Goal: Task Accomplishment & Management: Use online tool/utility

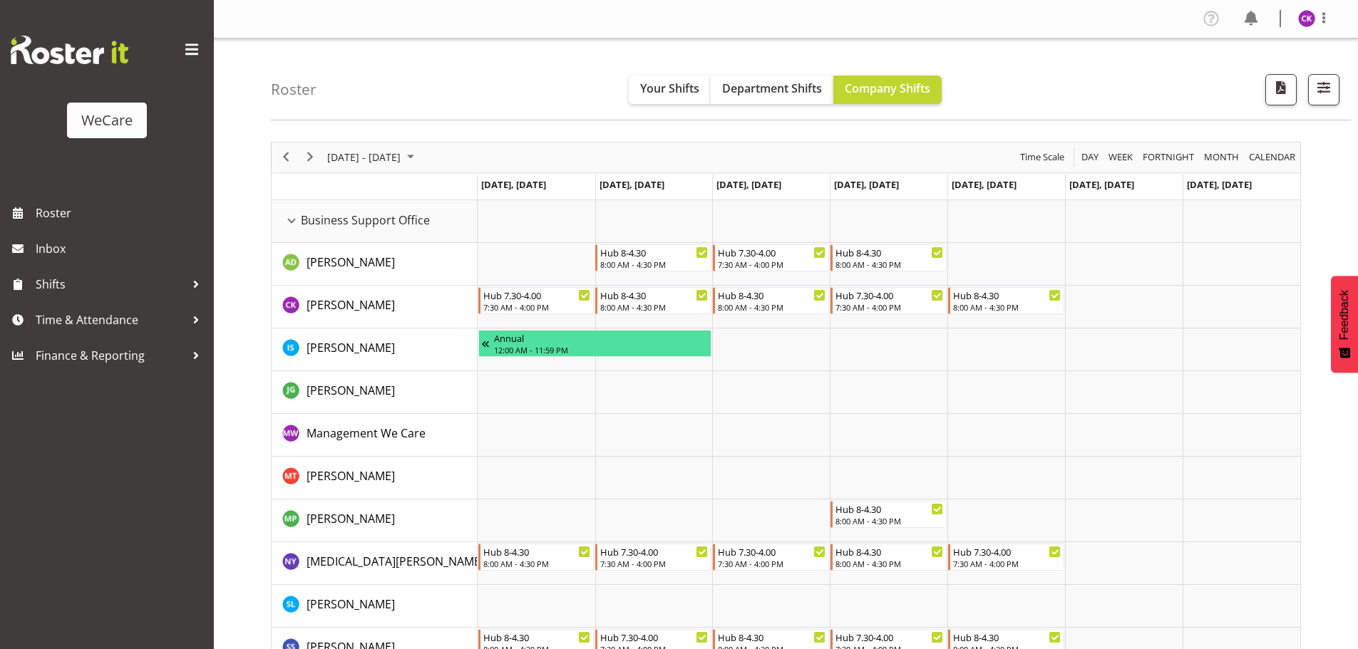
select select "location"
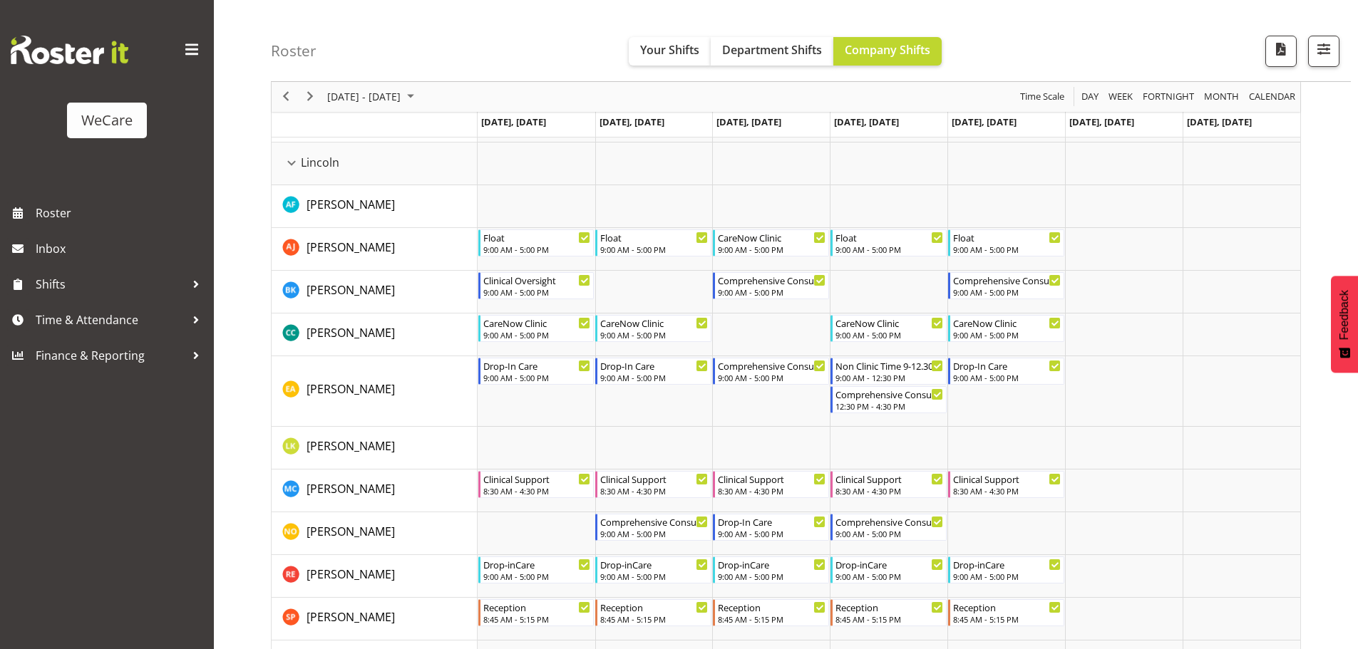
click at [1339, 55] on div "Roster Your Shifts Department Shifts Company Shifts All Locations Clear Busines…" at bounding box center [811, 41] width 1080 height 82
click at [1329, 54] on span "button" at bounding box center [1323, 49] width 19 height 19
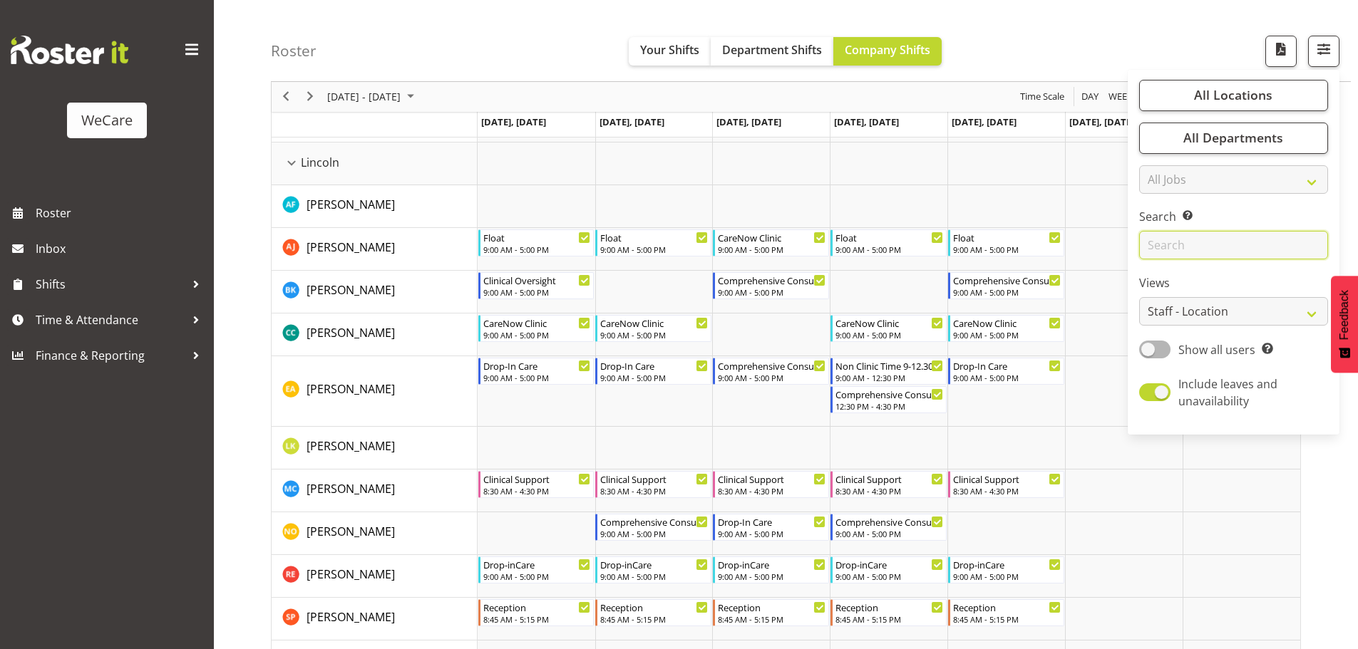
click at [1172, 252] on input "text" at bounding box center [1233, 246] width 189 height 29
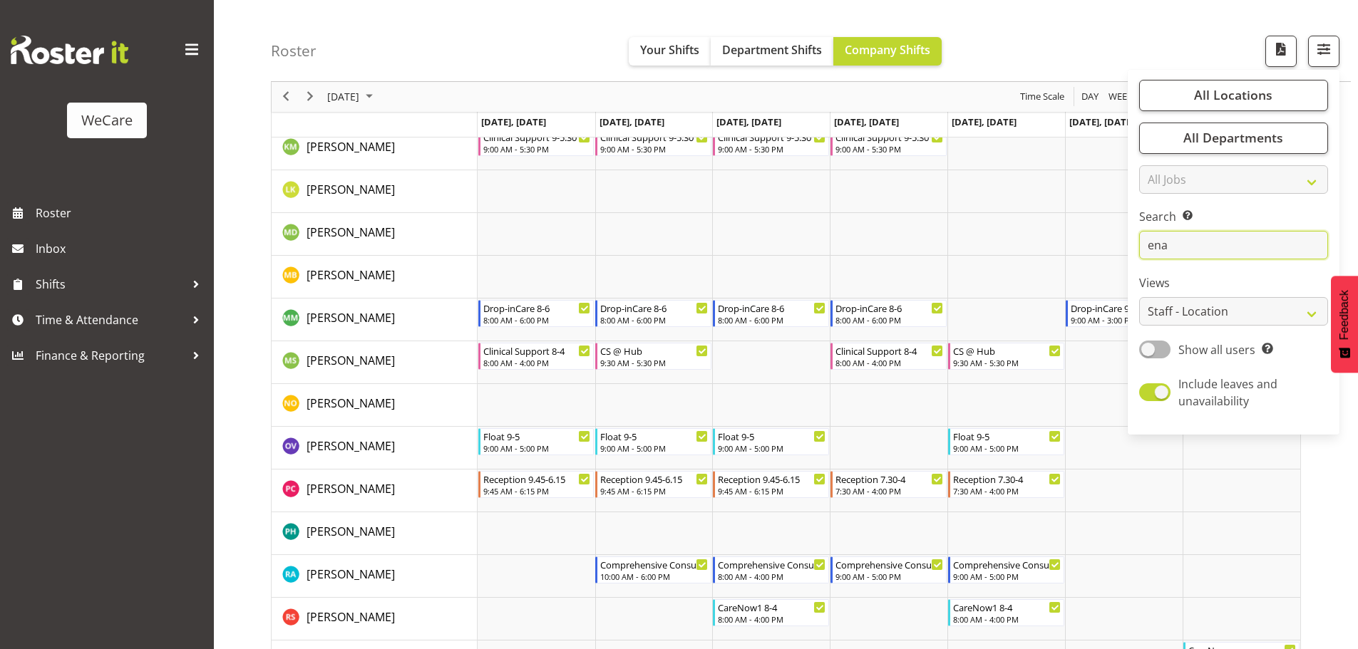
scroll to position [52, 0]
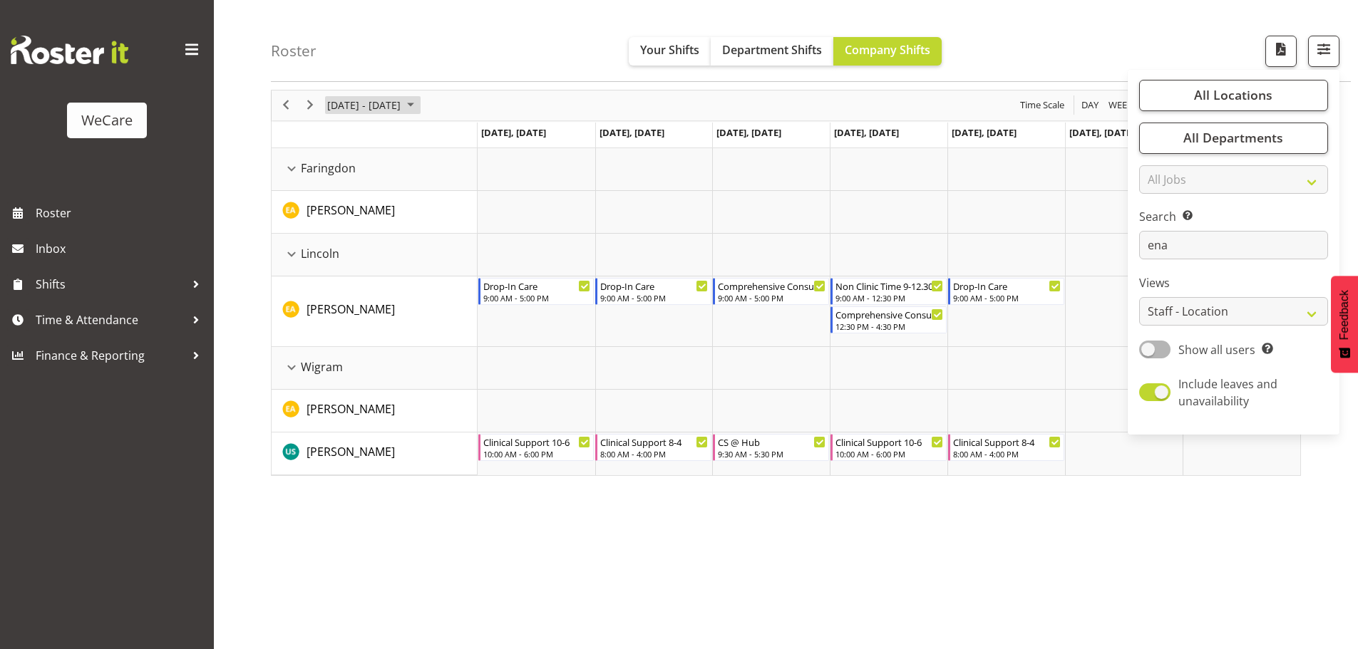
click at [402, 104] on span "[DATE] - [DATE]" at bounding box center [364, 105] width 76 height 18
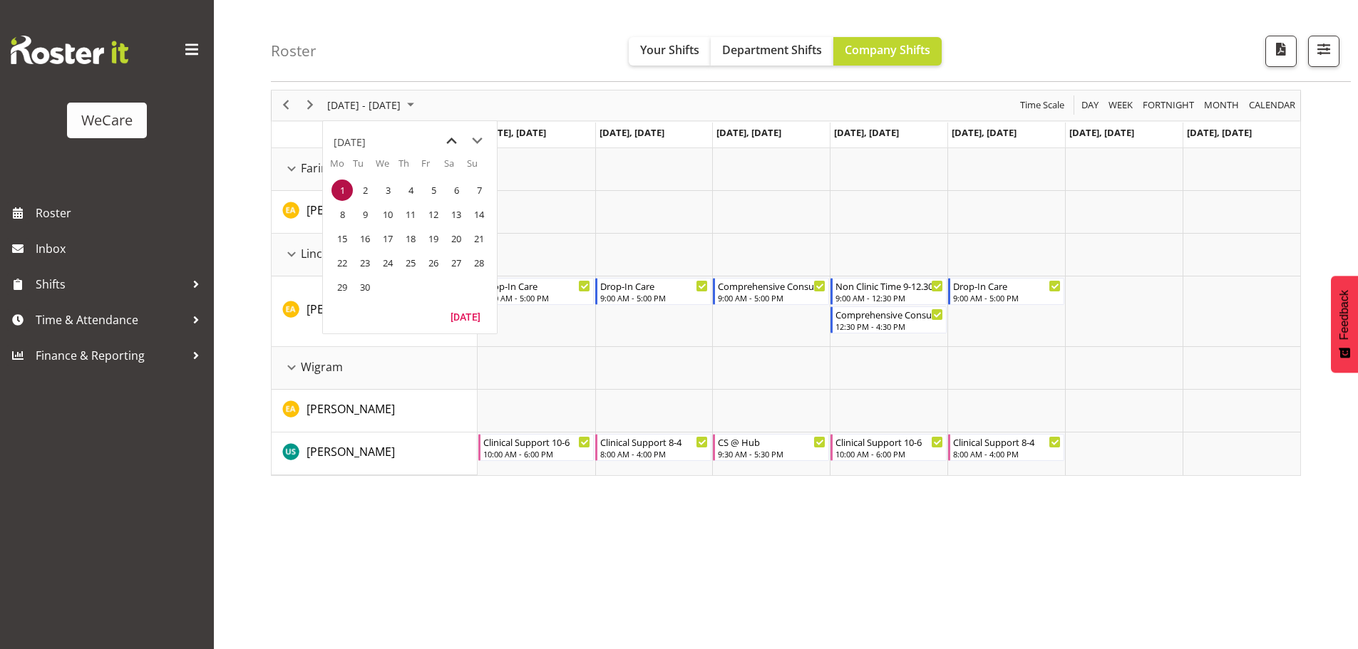
click at [455, 140] on span "previous month" at bounding box center [451, 141] width 25 height 26
click at [428, 259] on span "22" at bounding box center [433, 262] width 21 height 21
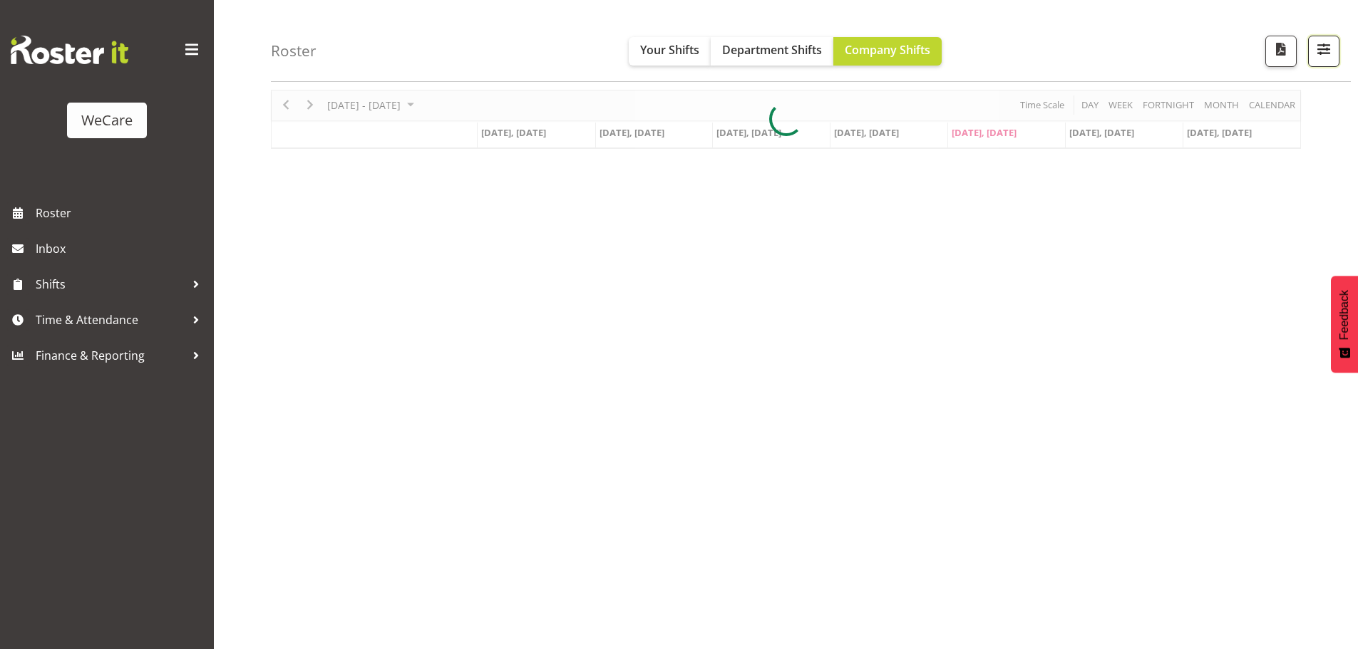
click at [1328, 44] on span "button" at bounding box center [1323, 49] width 19 height 19
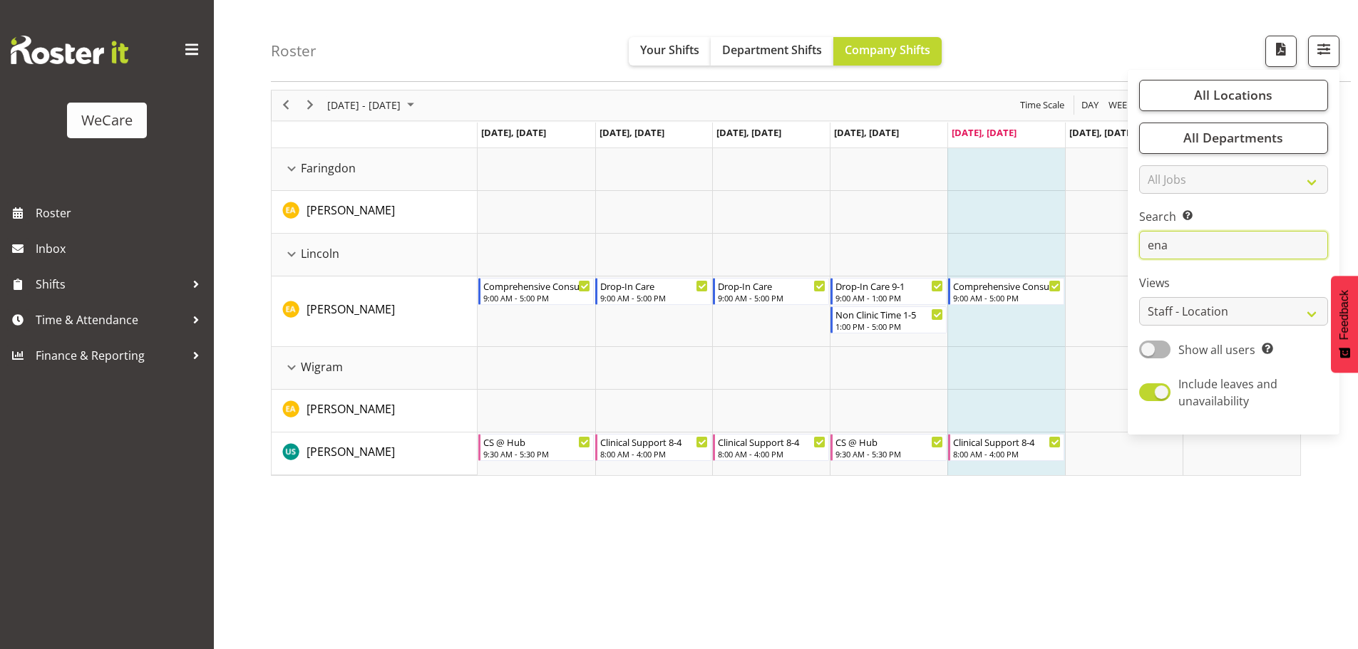
click at [1204, 238] on input "ena" at bounding box center [1233, 246] width 189 height 29
type input "e"
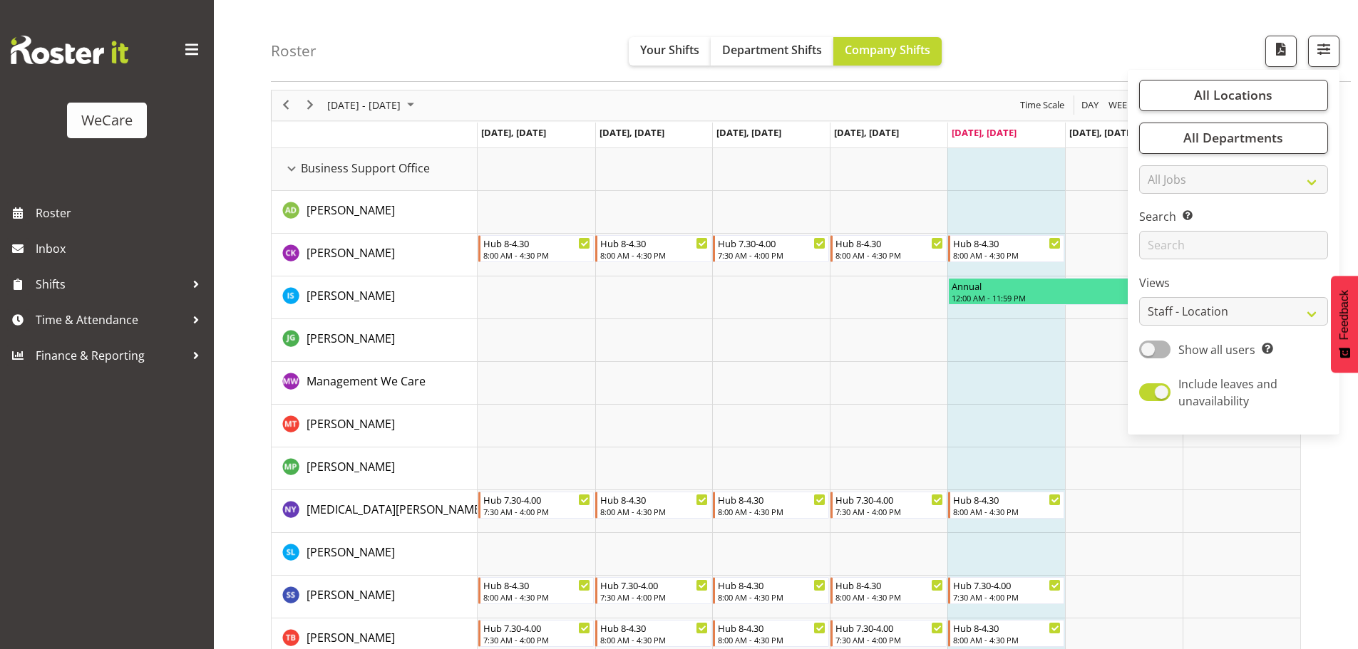
click at [991, 354] on td "Timeline Week of August 22, 2025" at bounding box center [1006, 340] width 118 height 43
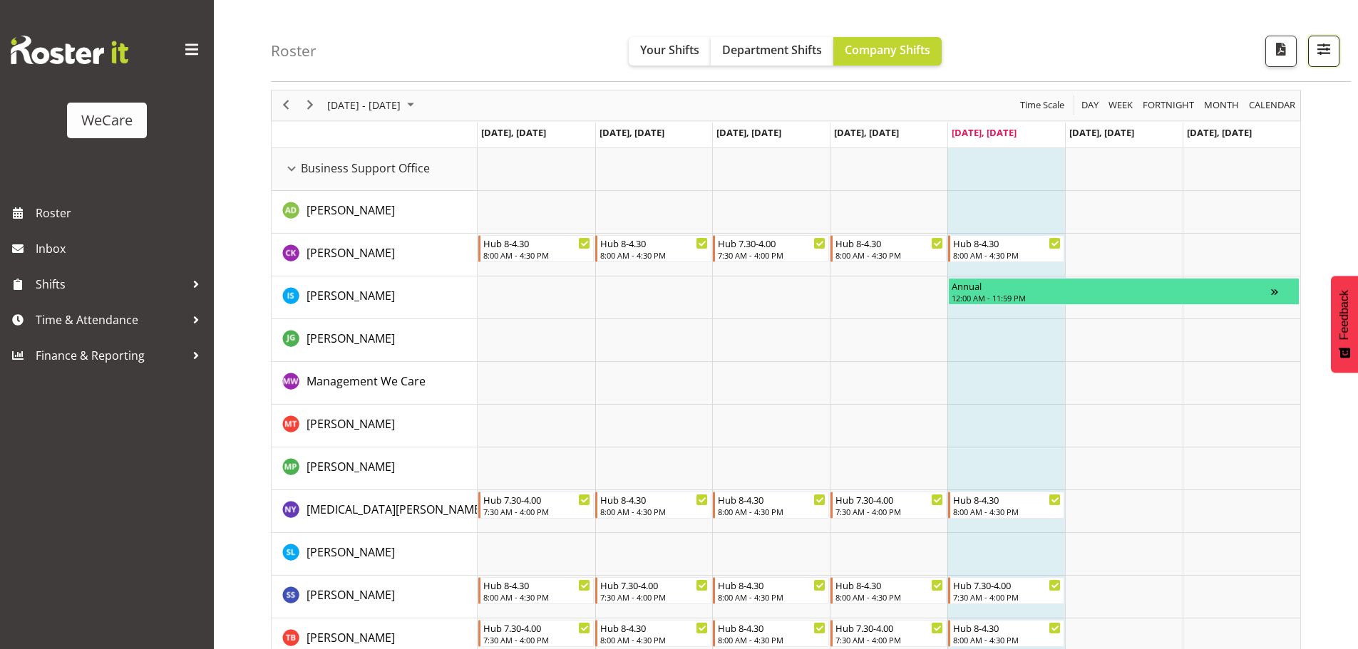
click at [1322, 56] on span "button" at bounding box center [1323, 49] width 19 height 19
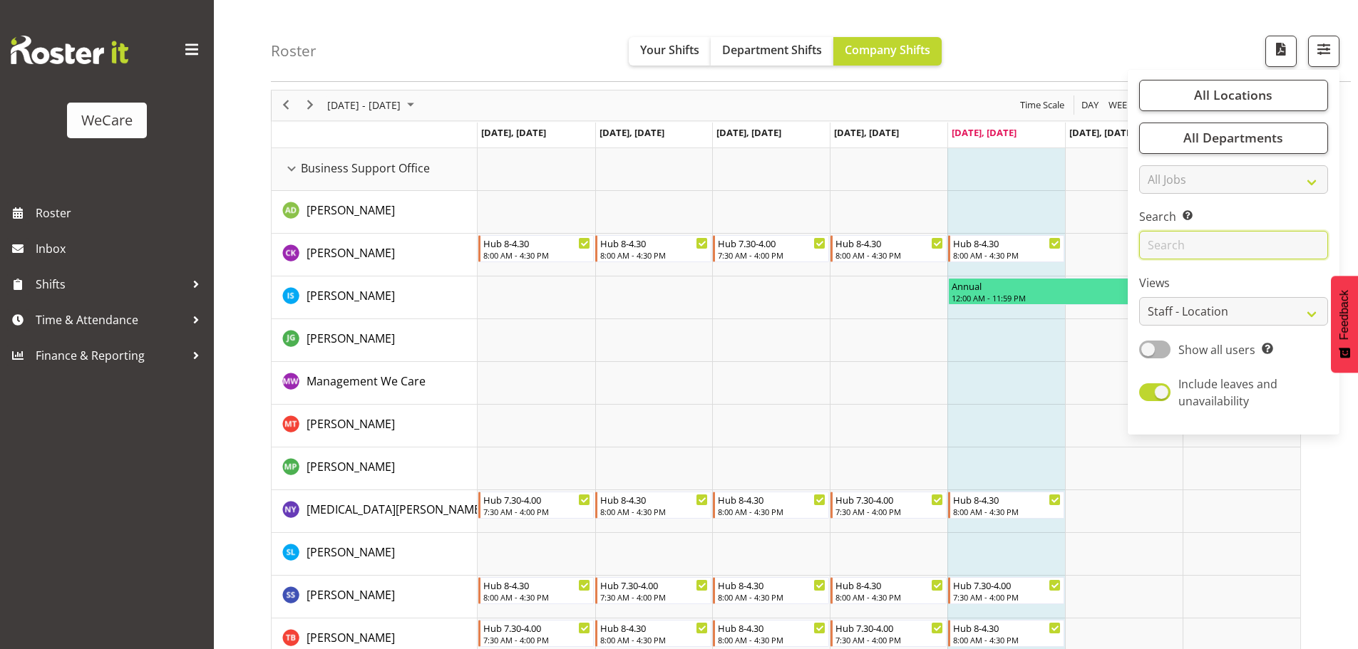
click at [1174, 256] on input "text" at bounding box center [1233, 246] width 189 height 29
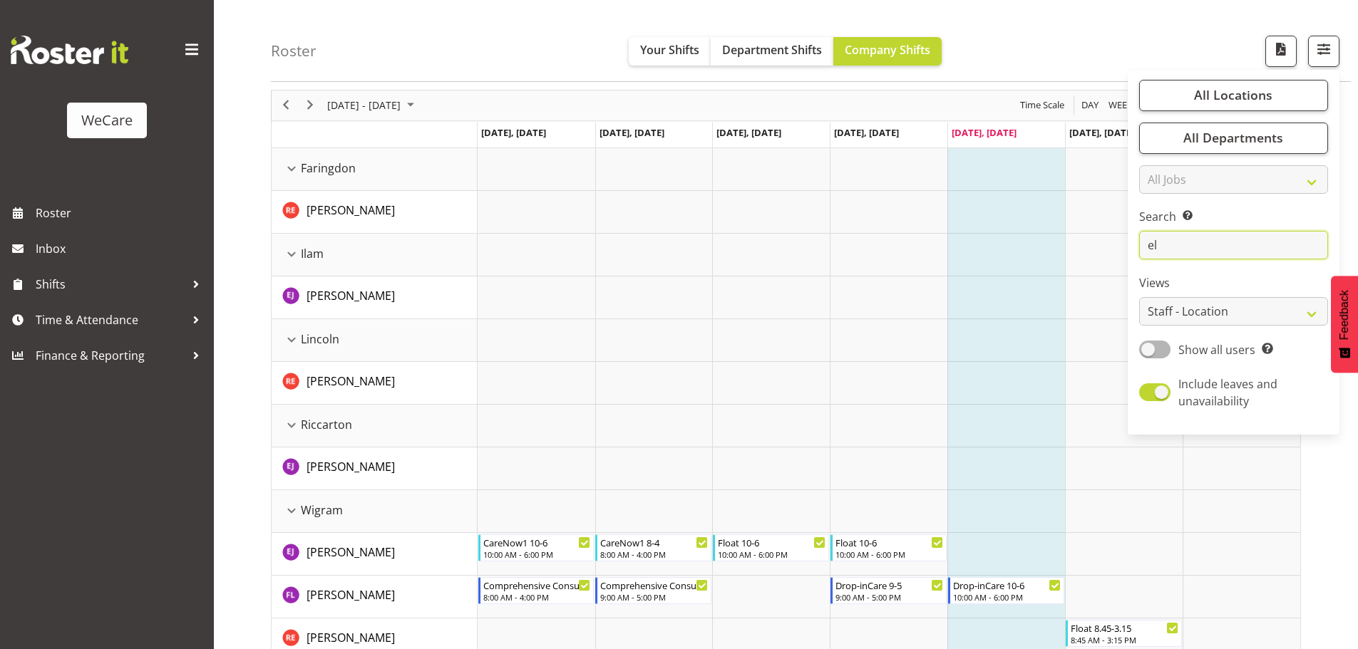
type input "e"
